Goal: Transaction & Acquisition: Subscribe to service/newsletter

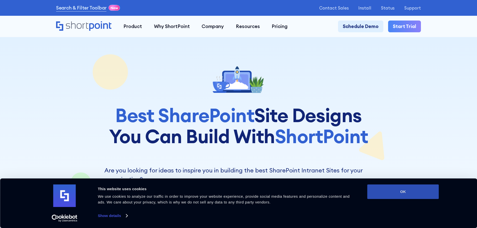
click at [384, 193] on button "OK" at bounding box center [403, 192] width 72 height 15
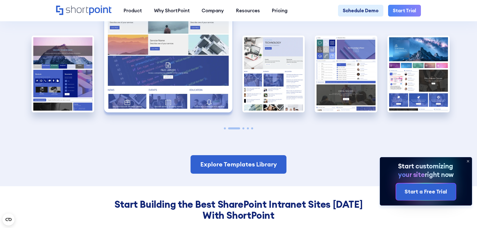
scroll to position [1327, 0]
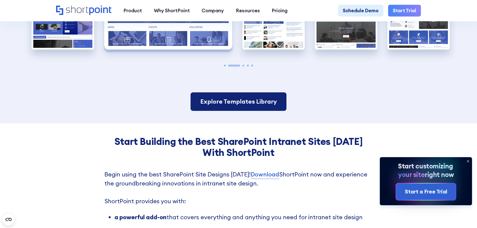
click at [211, 105] on link "Explore Templates Library" at bounding box center [239, 101] width 96 height 19
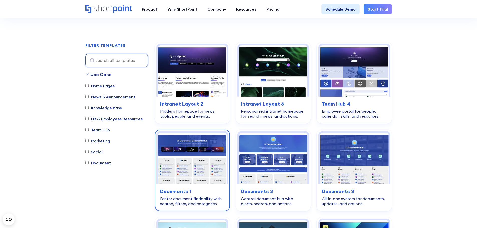
scroll to position [150, 0]
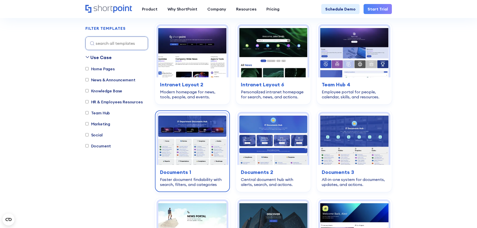
click at [199, 129] on img at bounding box center [192, 139] width 68 height 51
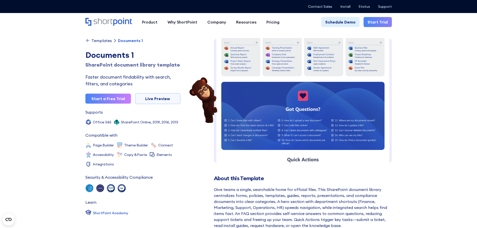
scroll to position [150, 0]
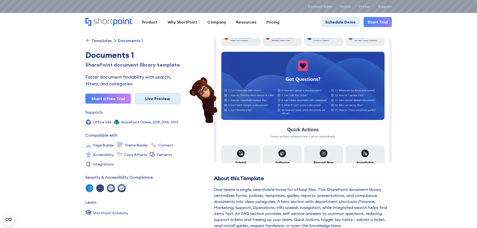
click at [161, 97] on link "Live Preview" at bounding box center [158, 98] width 46 height 11
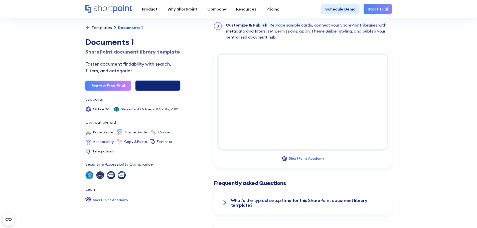
scroll to position [526, 0]
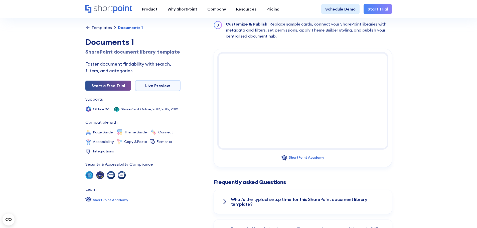
click at [103, 87] on link "Start a Free Trial" at bounding box center [108, 86] width 46 height 10
